Goal: Use online tool/utility: Utilize a website feature to perform a specific function

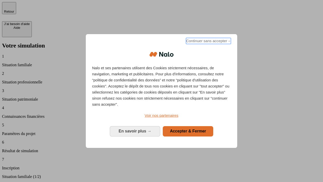
click at [208, 42] on span "Continuer sans accepter →" at bounding box center [208, 41] width 45 height 6
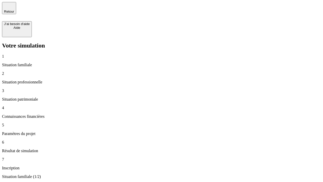
type input "70 000"
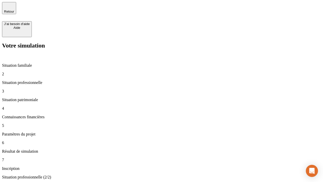
type input "1 000"
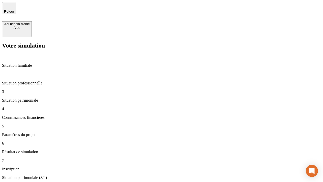
type input "800"
type input "6"
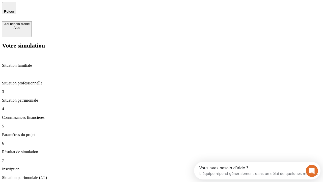
type input "400"
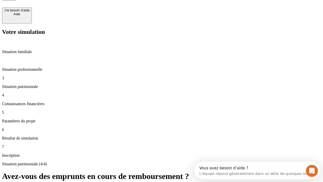
type input "3"
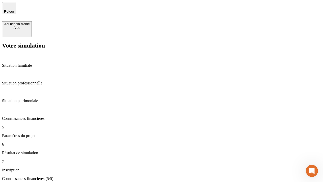
scroll to position [32, 0]
type input "35"
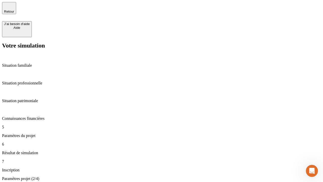
type input "500"
type input "640"
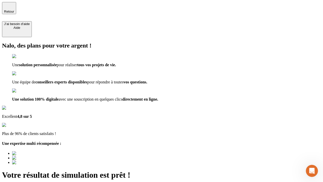
type input "[EMAIL_ADDRESS][DOMAIN_NAME]"
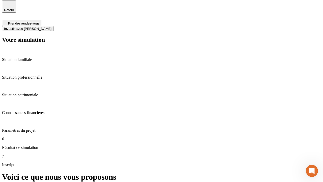
click at [51, 27] on span "Investir avec [PERSON_NAME]" at bounding box center [27, 29] width 47 height 4
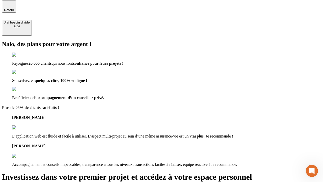
scroll to position [1, 0]
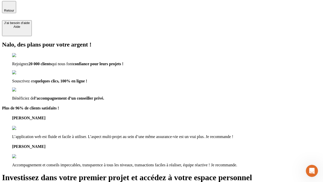
type input "[PERSON_NAME][EMAIL_ADDRESS][DOMAIN_NAME]"
